Goal: Entertainment & Leisure: Consume media (video, audio)

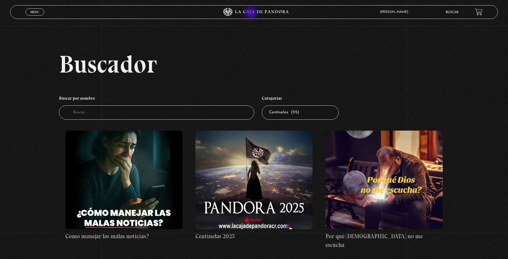
click at [252, 14] on icon at bounding box center [254, 12] width 152 height 8
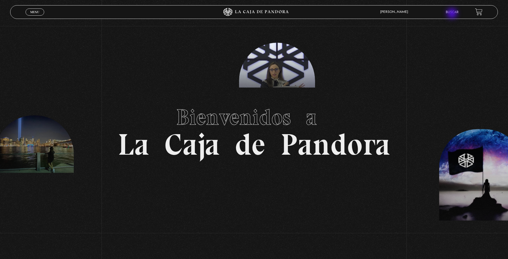
click at [452, 14] on li "Buscar" at bounding box center [451, 12] width 13 height 9
click at [456, 13] on link "Buscar" at bounding box center [451, 12] width 13 height 3
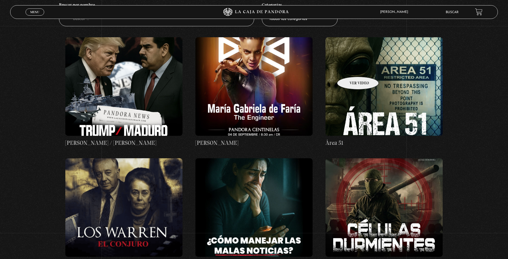
scroll to position [110, 0]
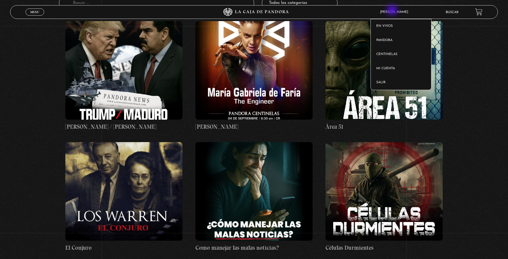
click at [394, 12] on span "[PERSON_NAME]" at bounding box center [395, 11] width 36 height 3
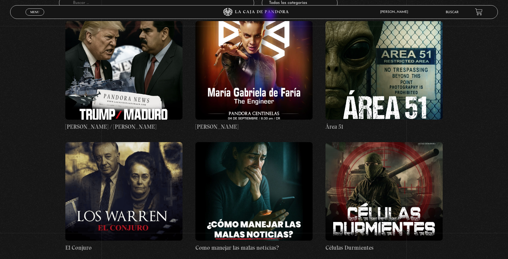
click at [270, 16] on icon at bounding box center [254, 12] width 152 height 8
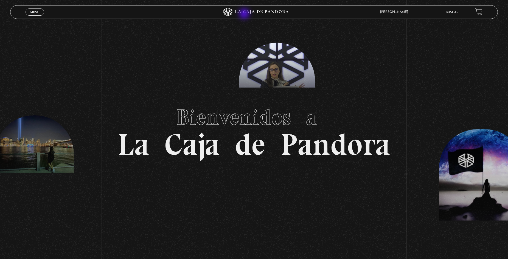
click at [245, 12] on icon at bounding box center [254, 12] width 152 height 8
click at [35, 15] on span "Cerrar" at bounding box center [34, 17] width 13 height 4
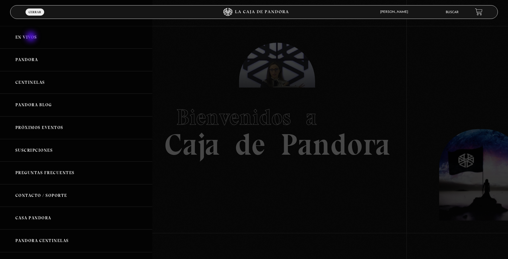
click at [32, 37] on link "En vivos" at bounding box center [76, 37] width 152 height 23
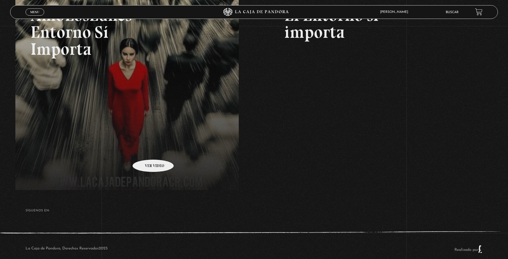
scroll to position [118, 0]
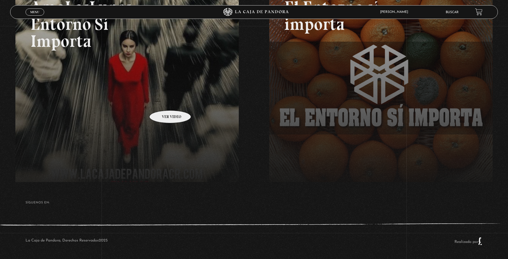
click at [163, 102] on link at bounding box center [269, 104] width 508 height 259
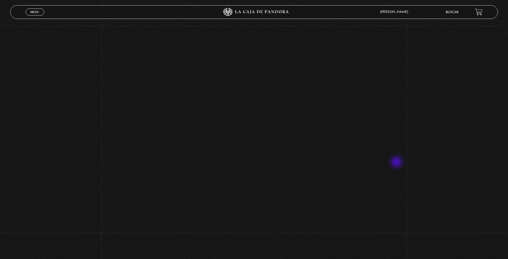
scroll to position [128, 0]
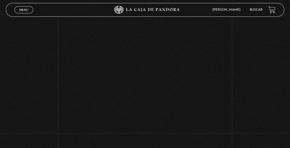
scroll to position [242, 0]
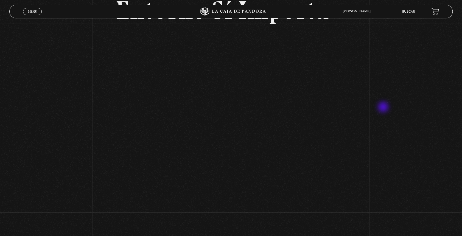
scroll to position [77, 0]
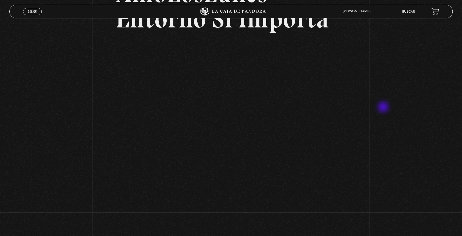
click at [383, 109] on div "Volver Setiembre 16 3:15pm CRC AmoLosLunes Entorno Sí Importa" at bounding box center [231, 115] width 462 height 337
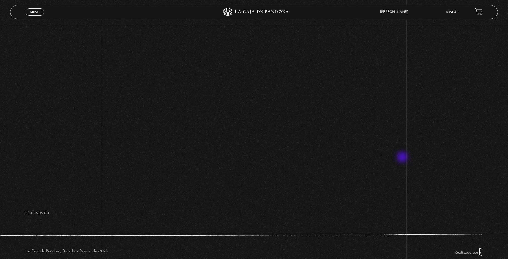
scroll to position [182, 0]
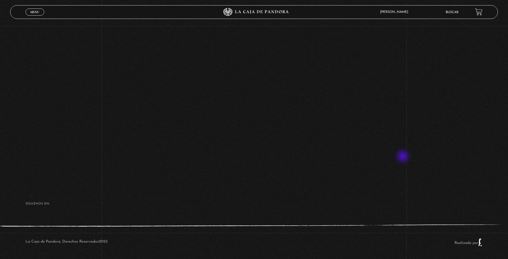
click at [404, 156] on div "Volver Setiembre 16 3:15pm CRC AmoLosLunes Entorno Sí Importa" at bounding box center [254, 14] width 508 height 340
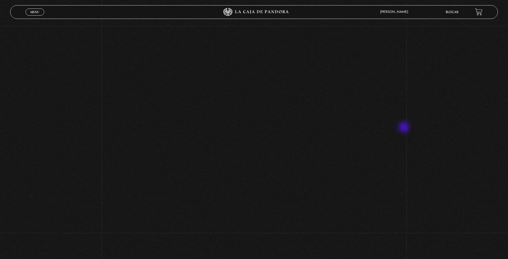
scroll to position [101, 0]
